Goal: Task Accomplishment & Management: Manage account settings

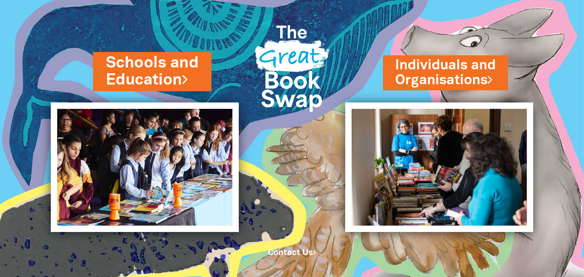
click at [178, 74] on link "Schools and Education" at bounding box center [152, 71] width 93 height 38
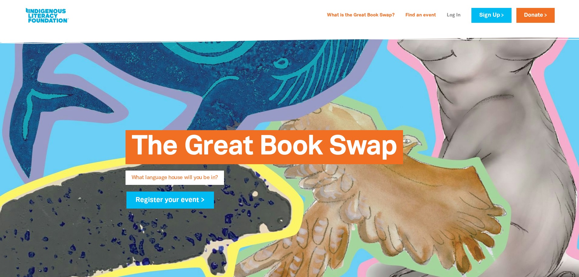
click at [452, 13] on link "Log In" at bounding box center [453, 16] width 21 height 10
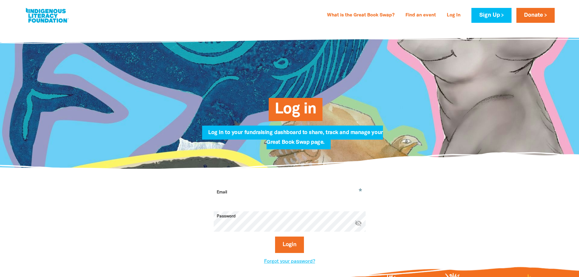
click at [245, 195] on input "Email" at bounding box center [290, 196] width 152 height 19
type input "cathys@regentcollege.wa.edu.au"
click at [275, 236] on button "Login" at bounding box center [289, 244] width 29 height 16
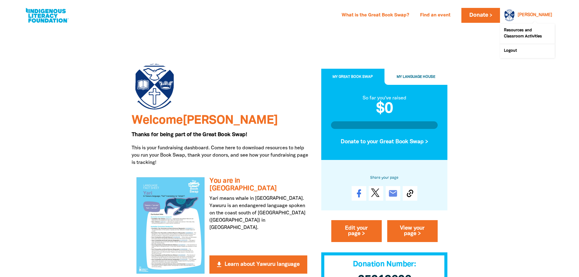
click at [548, 17] on link "Cathy" at bounding box center [535, 15] width 35 height 4
click at [512, 52] on link "Logout" at bounding box center [527, 51] width 55 height 14
